Goal: Find specific page/section: Find specific page/section

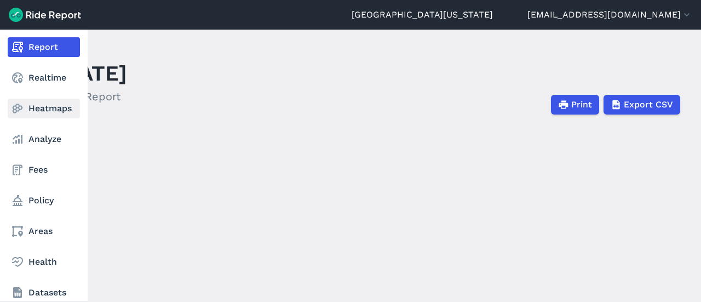
click at [35, 105] on link "Heatmaps" at bounding box center [44, 109] width 72 height 20
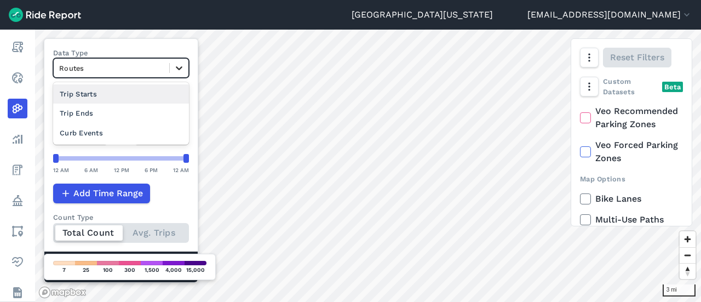
click at [186, 65] on div at bounding box center [179, 68] width 19 height 19
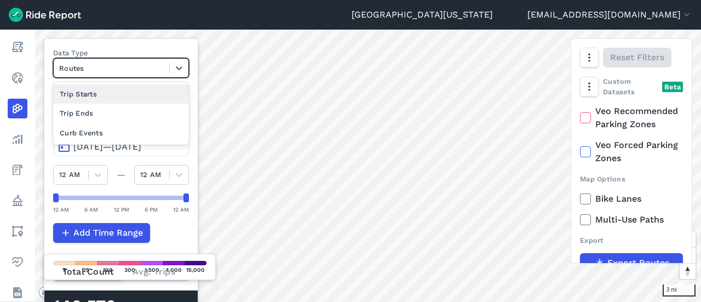
click at [149, 101] on div "Trip Starts" at bounding box center [121, 93] width 136 height 19
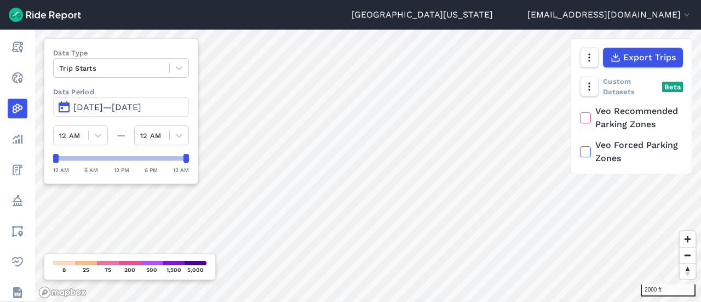
click at [579, 157] on div "Custom Datasets Beta Veo Recommended Parking Zones [GEOGRAPHIC_DATA] Zones" at bounding box center [631, 125] width 121 height 98
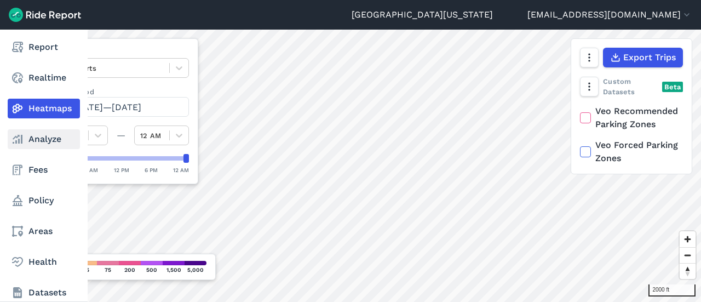
click at [30, 144] on link "Analyze" at bounding box center [44, 139] width 72 height 20
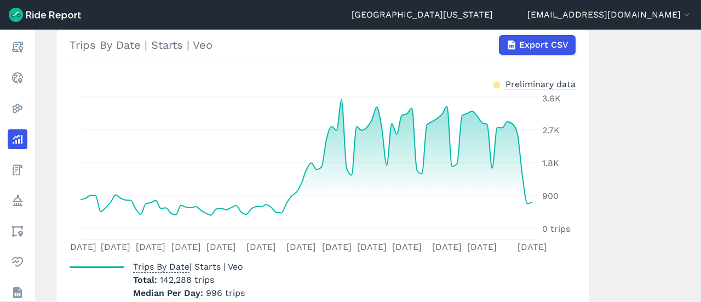
scroll to position [222, 0]
